Goal: Use online tool/utility: Utilize a website feature to perform a specific function

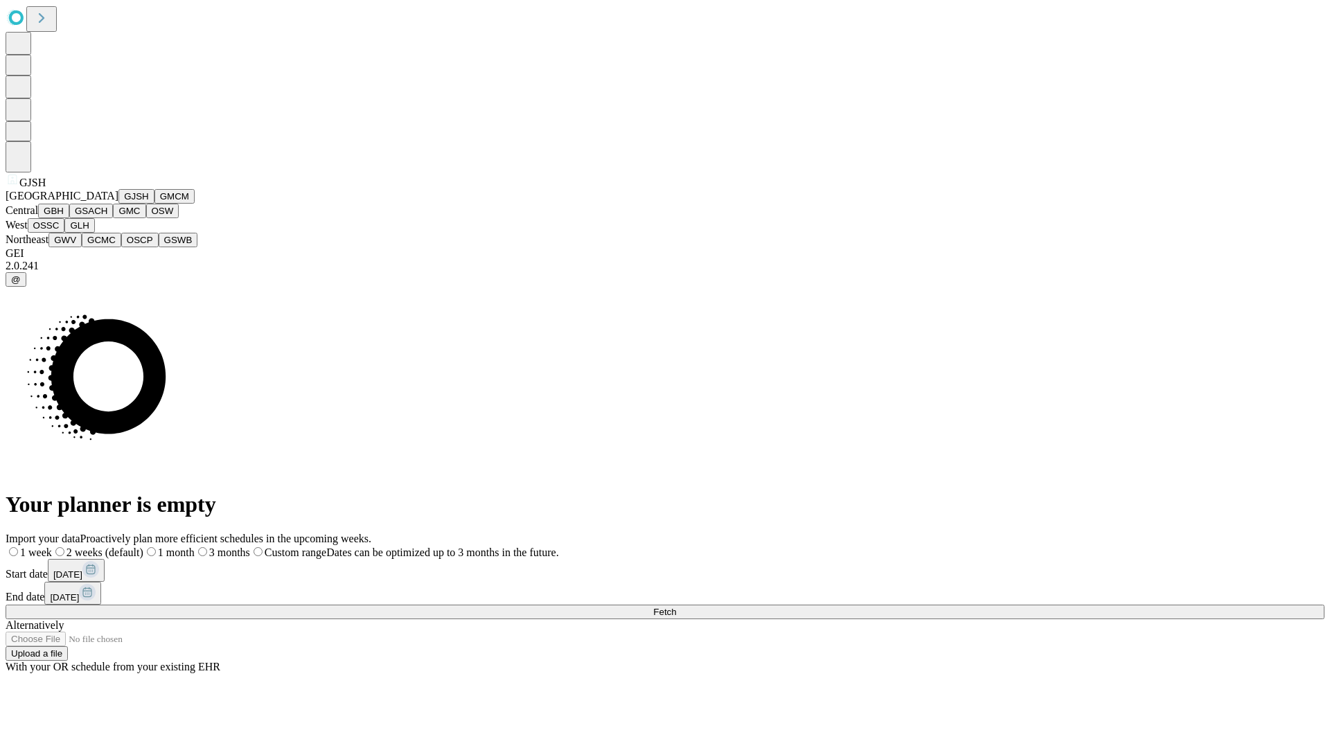
click at [118, 204] on button "GJSH" at bounding box center [136, 196] width 36 height 15
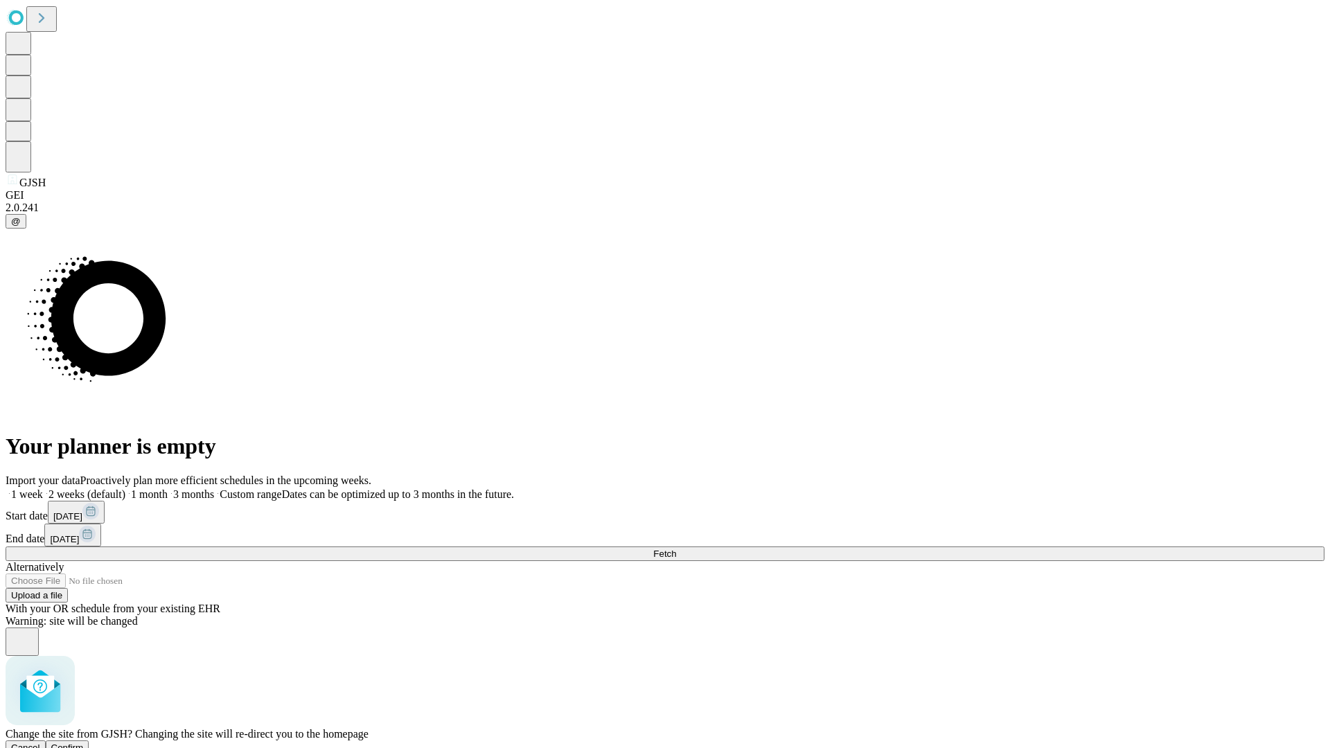
click at [84, 743] on span "Confirm" at bounding box center [67, 748] width 33 height 10
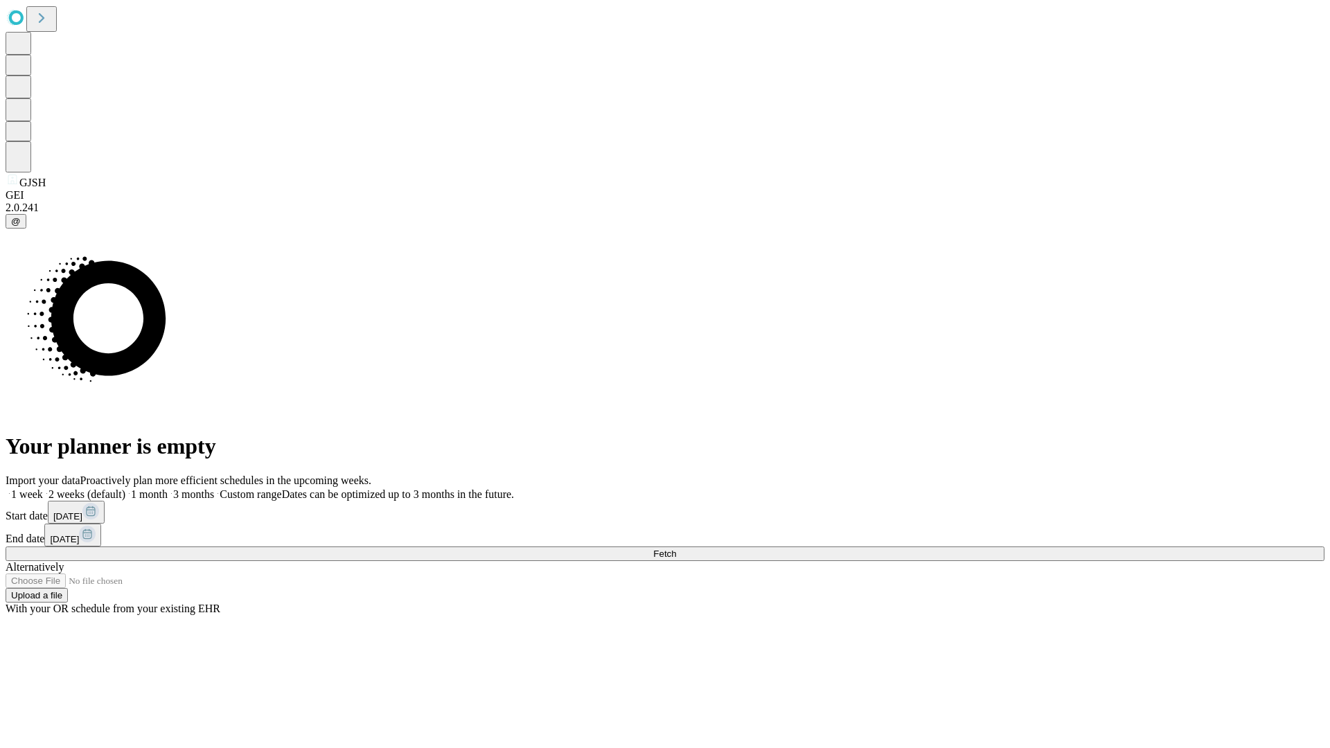
click at [125, 488] on label "2 weeks (default)" at bounding box center [84, 494] width 82 height 12
click at [676, 549] on span "Fetch" at bounding box center [664, 554] width 23 height 10
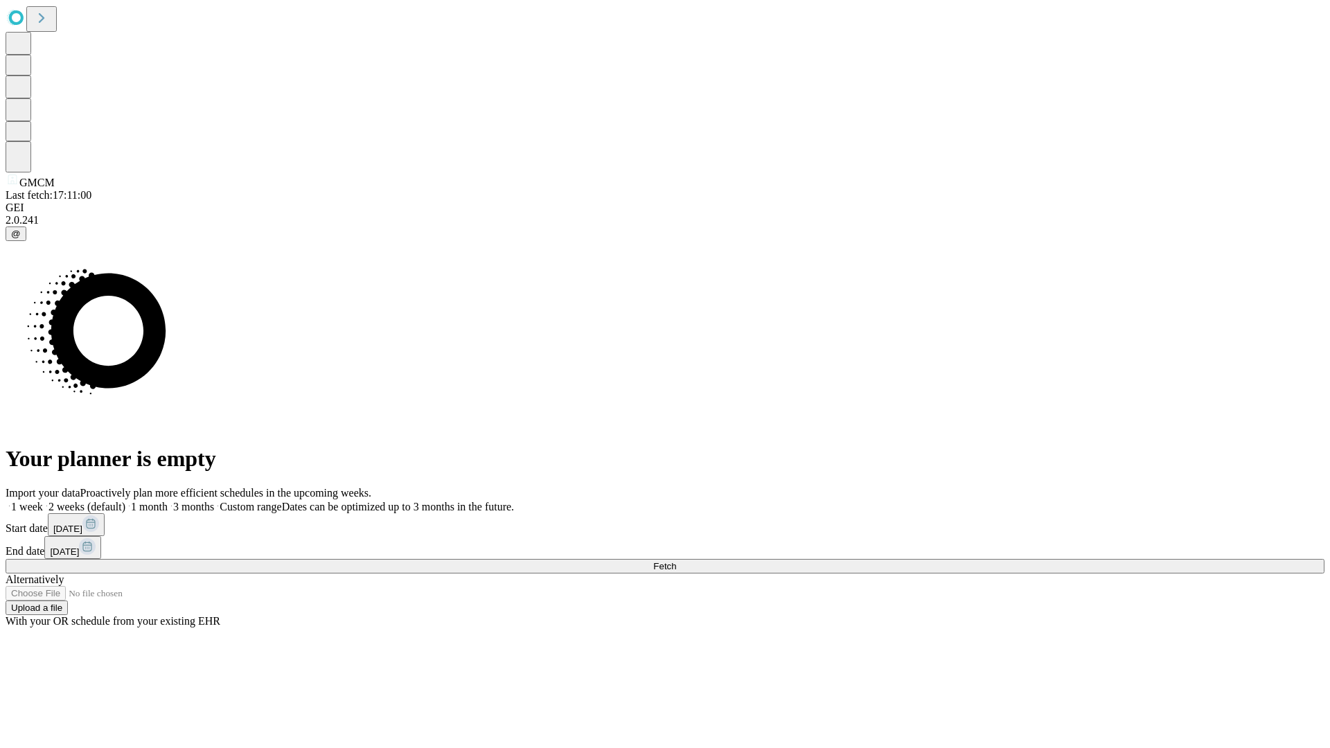
click at [125, 501] on label "2 weeks (default)" at bounding box center [84, 507] width 82 height 12
click at [676, 561] on span "Fetch" at bounding box center [664, 566] width 23 height 10
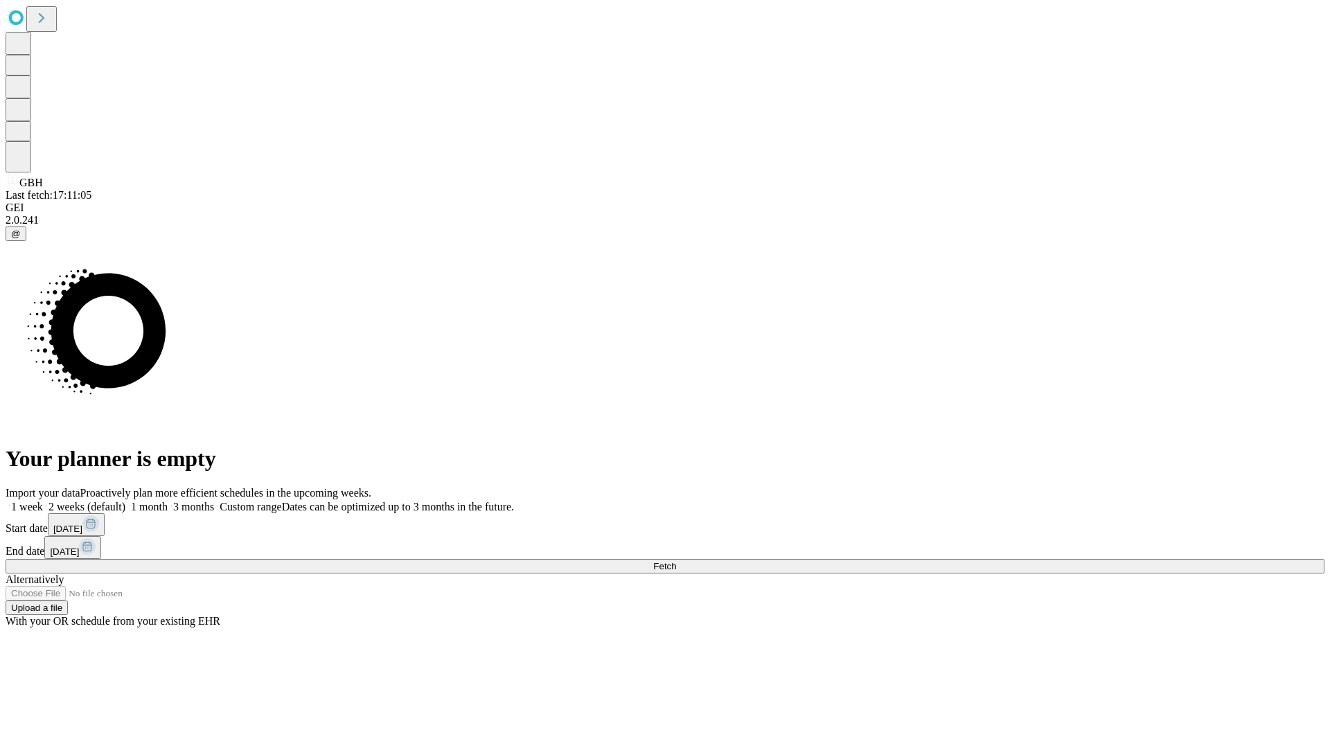
click at [125, 501] on label "2 weeks (default)" at bounding box center [84, 507] width 82 height 12
click at [676, 561] on span "Fetch" at bounding box center [664, 566] width 23 height 10
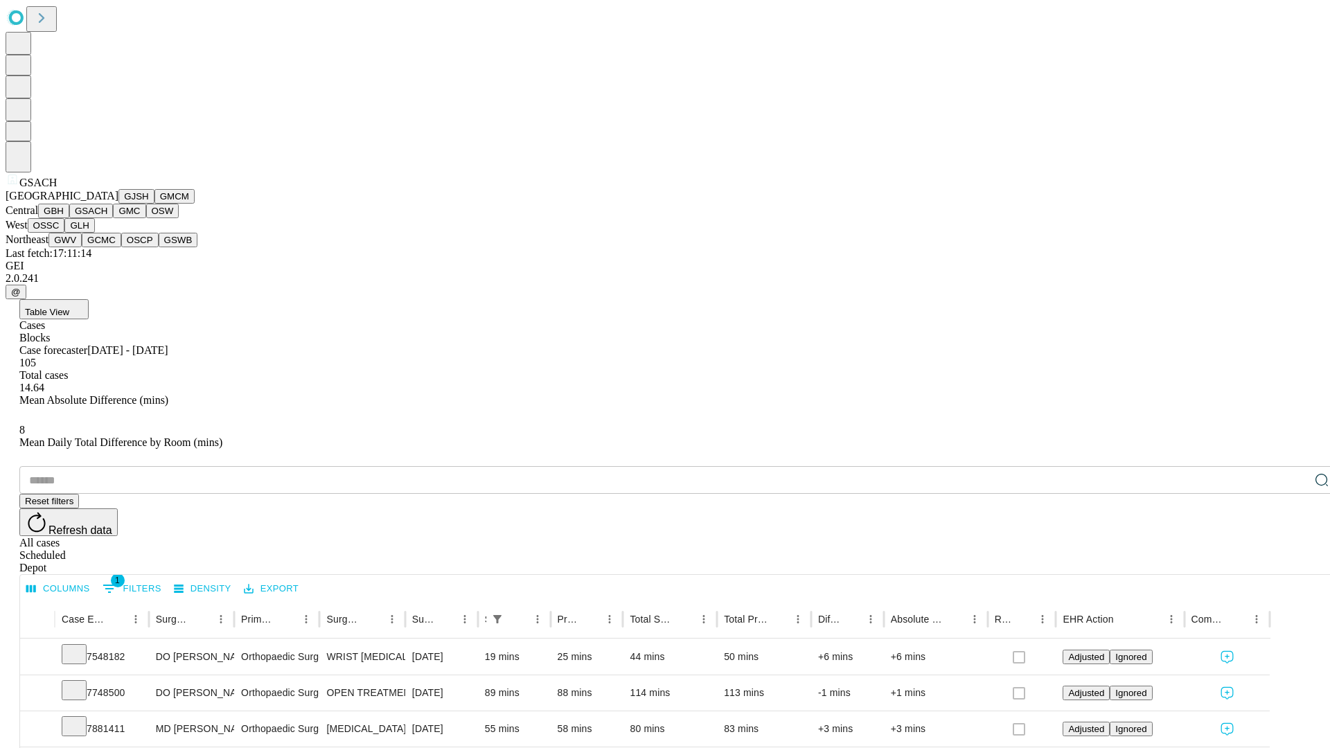
click at [113, 218] on button "GMC" at bounding box center [129, 211] width 33 height 15
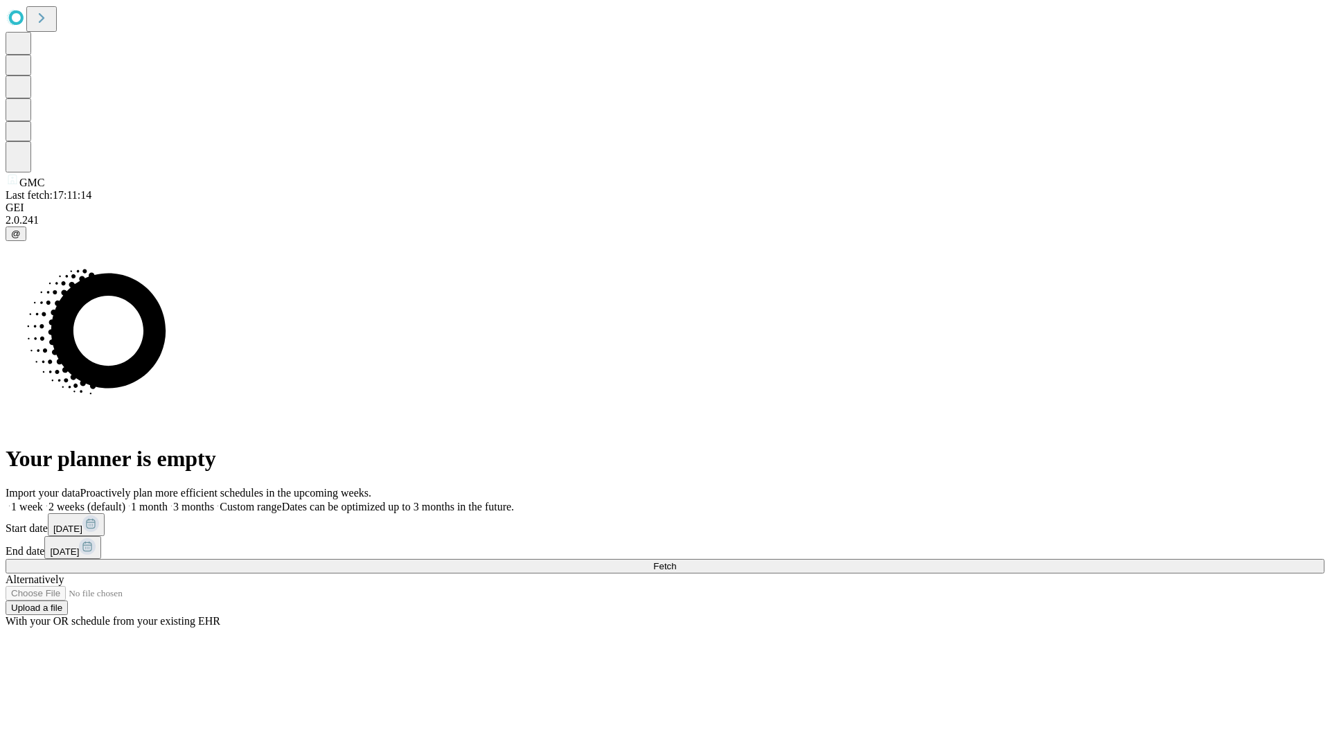
click at [125, 501] on label "2 weeks (default)" at bounding box center [84, 507] width 82 height 12
click at [676, 561] on span "Fetch" at bounding box center [664, 566] width 23 height 10
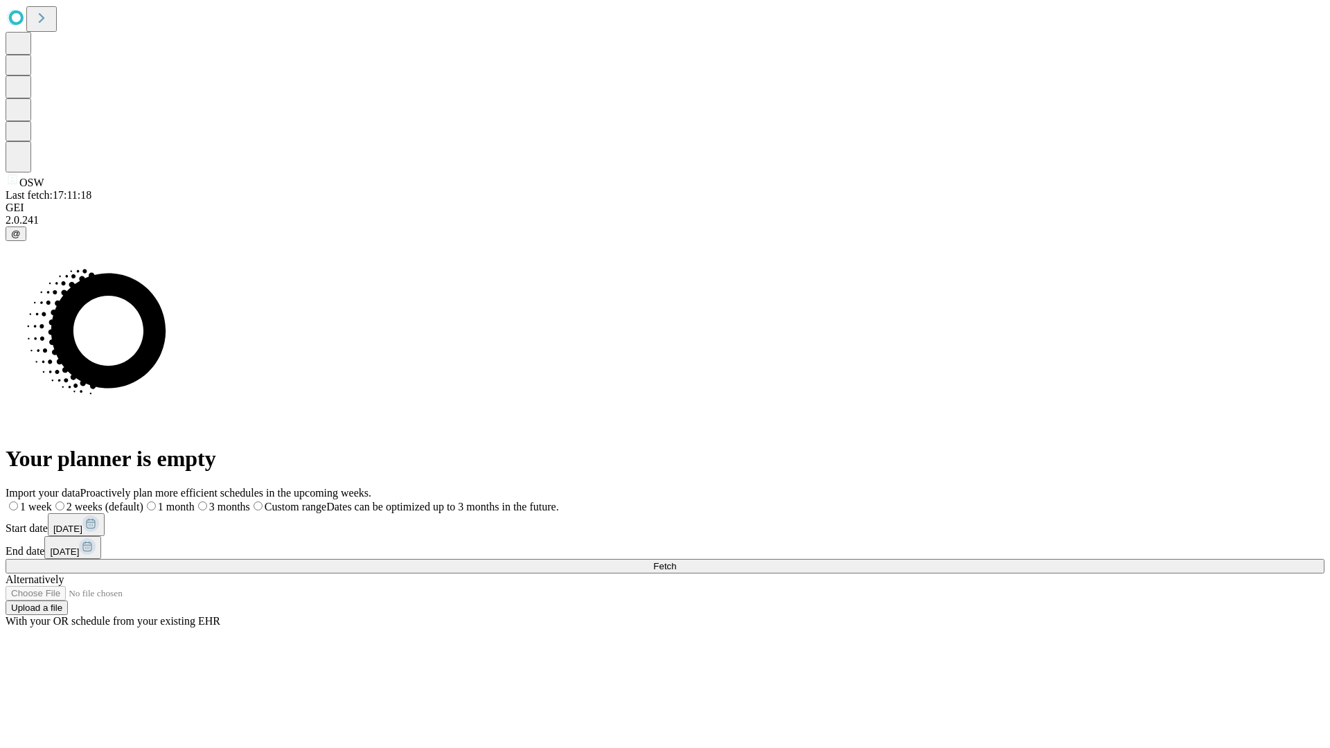
click at [143, 501] on label "2 weeks (default)" at bounding box center [97, 507] width 91 height 12
click at [676, 561] on span "Fetch" at bounding box center [664, 566] width 23 height 10
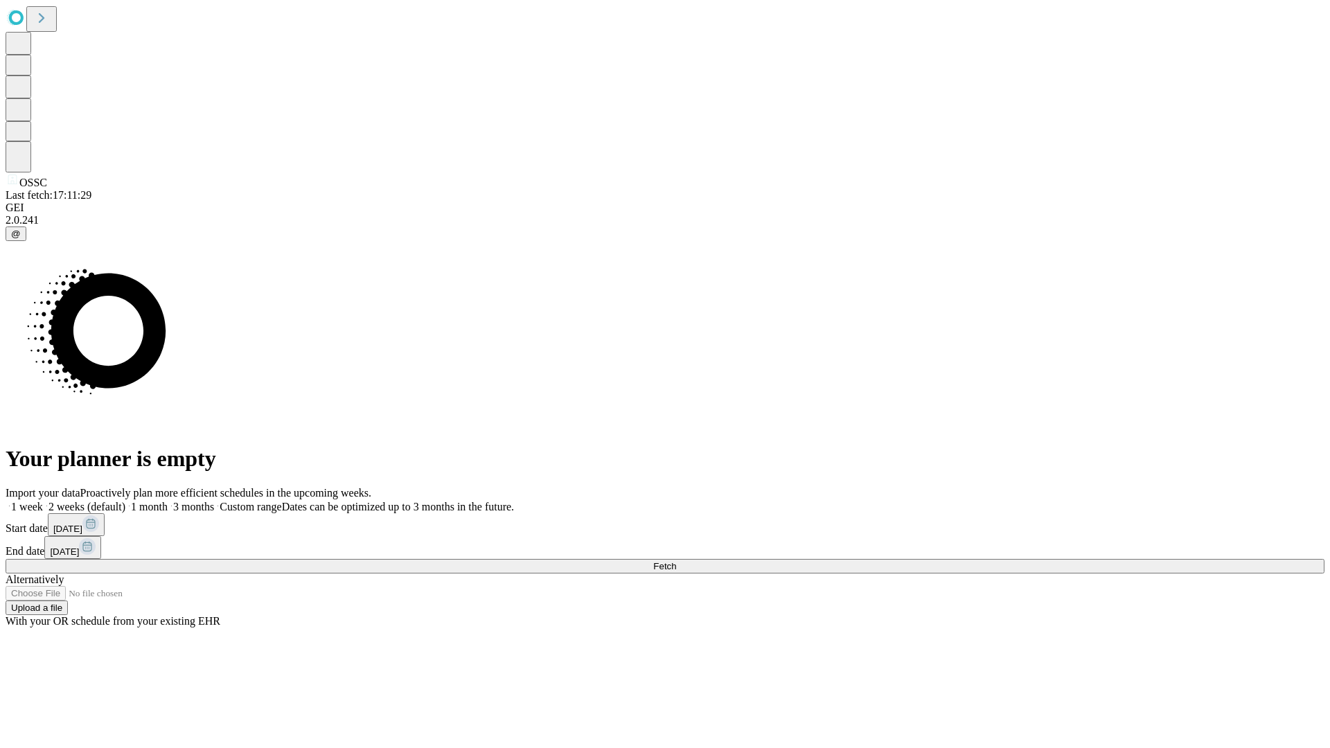
click at [125, 501] on label "2 weeks (default)" at bounding box center [84, 507] width 82 height 12
click at [676, 561] on span "Fetch" at bounding box center [664, 566] width 23 height 10
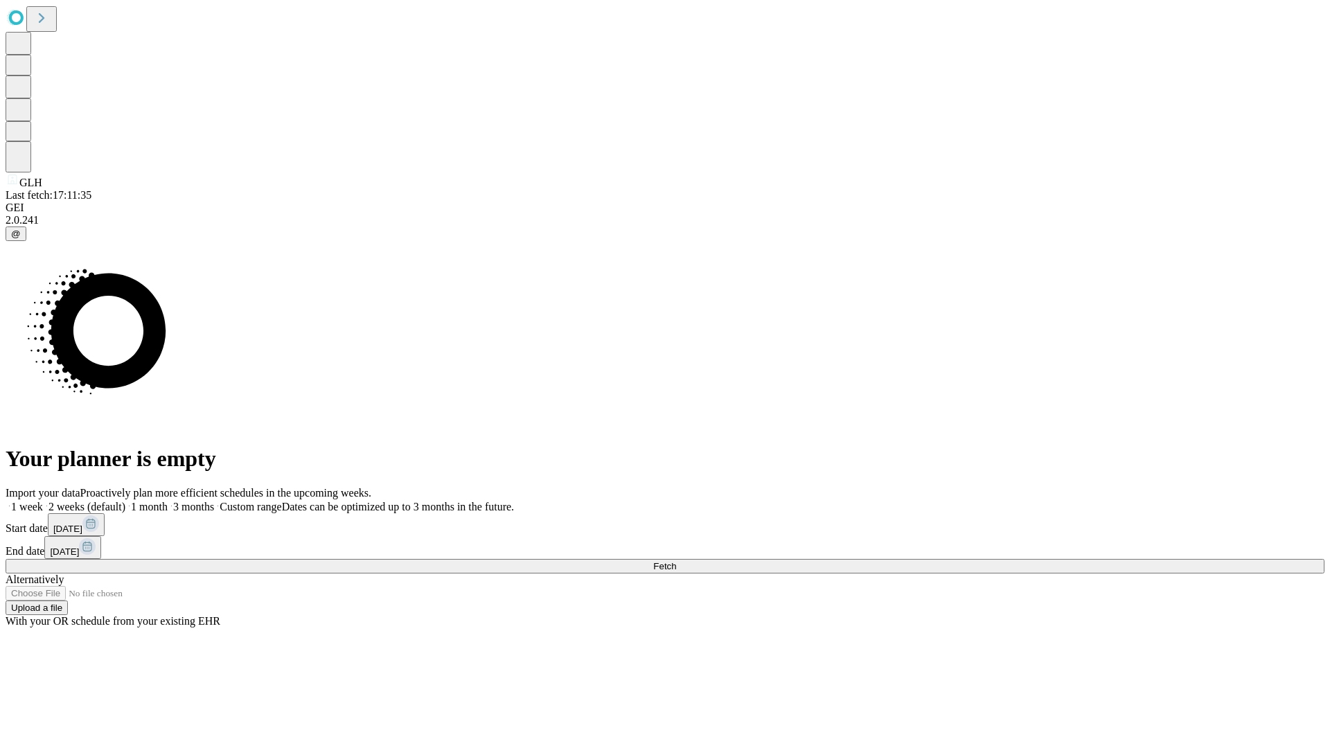
click at [125, 501] on label "2 weeks (default)" at bounding box center [84, 507] width 82 height 12
click at [676, 561] on span "Fetch" at bounding box center [664, 566] width 23 height 10
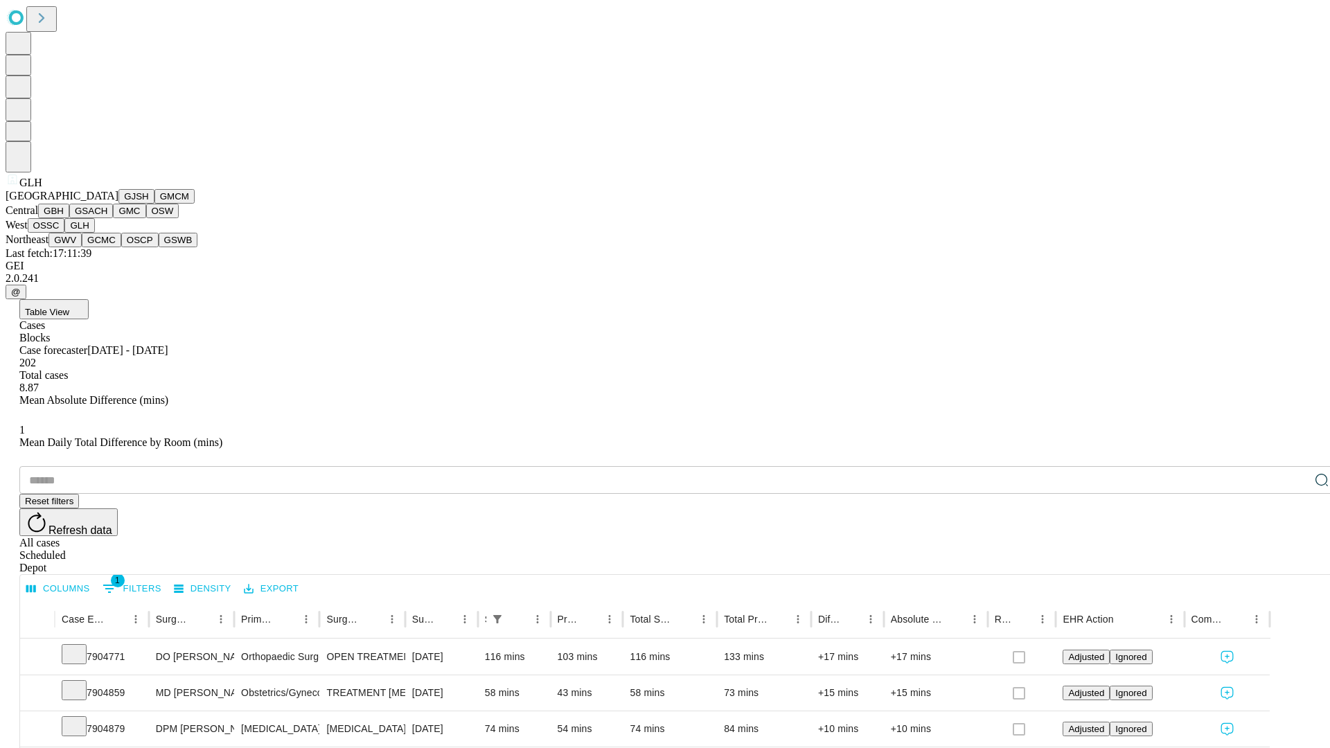
click at [82, 247] on button "GWV" at bounding box center [64, 240] width 33 height 15
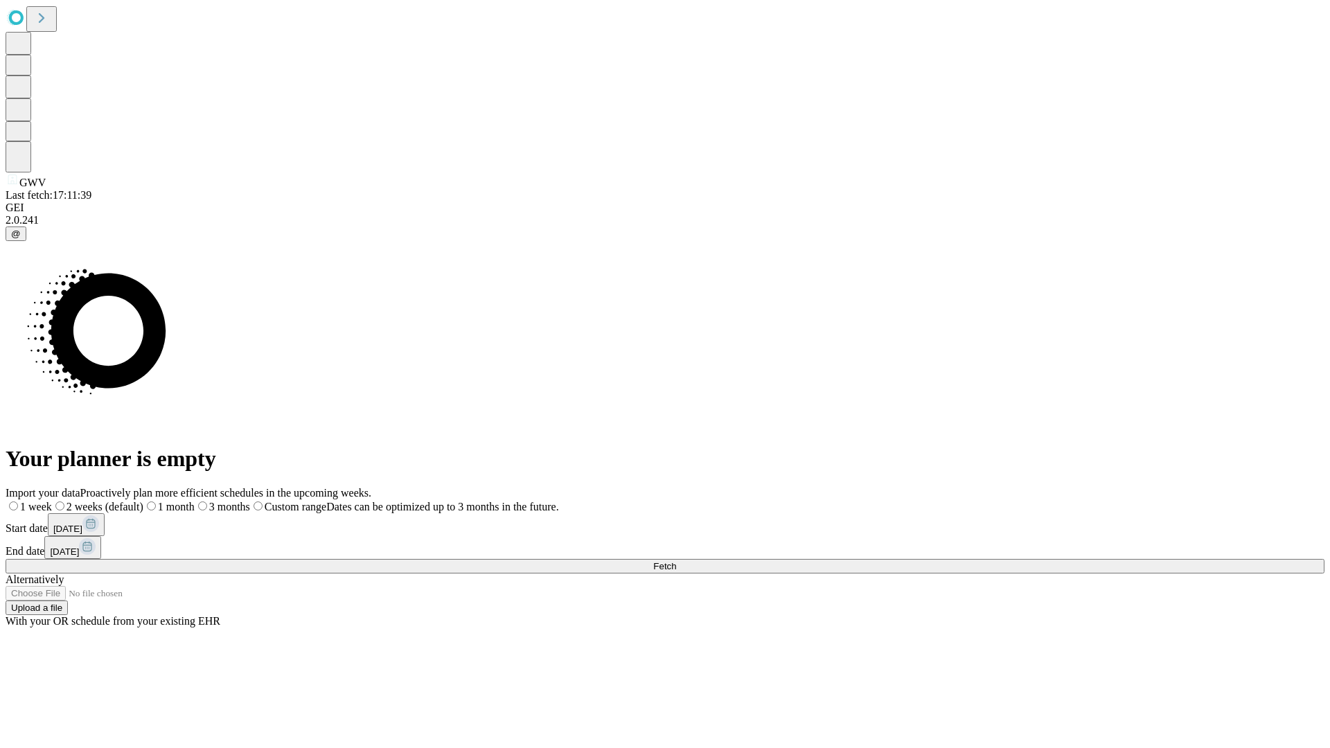
click at [143, 501] on label "2 weeks (default)" at bounding box center [97, 507] width 91 height 12
click at [676, 561] on span "Fetch" at bounding box center [664, 566] width 23 height 10
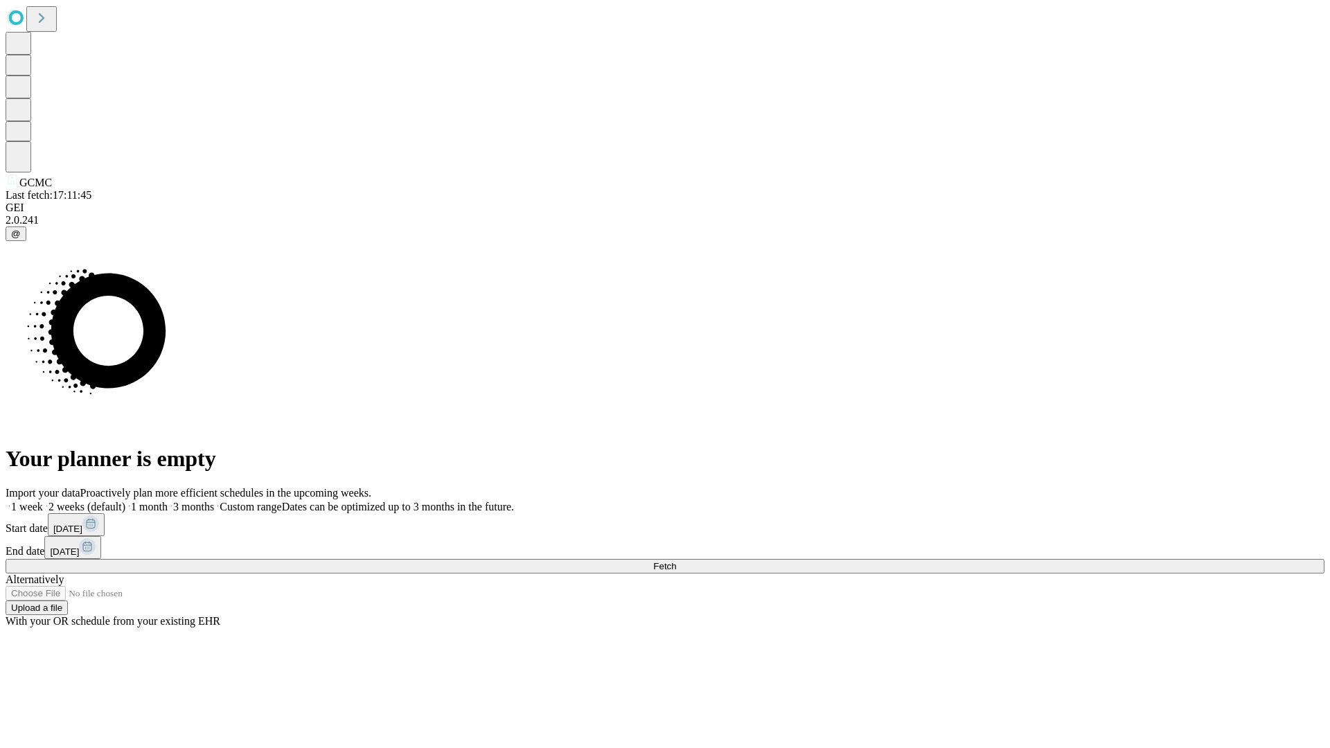
click at [125, 501] on label "2 weeks (default)" at bounding box center [84, 507] width 82 height 12
click at [676, 561] on span "Fetch" at bounding box center [664, 566] width 23 height 10
